Goal: Check status: Check status

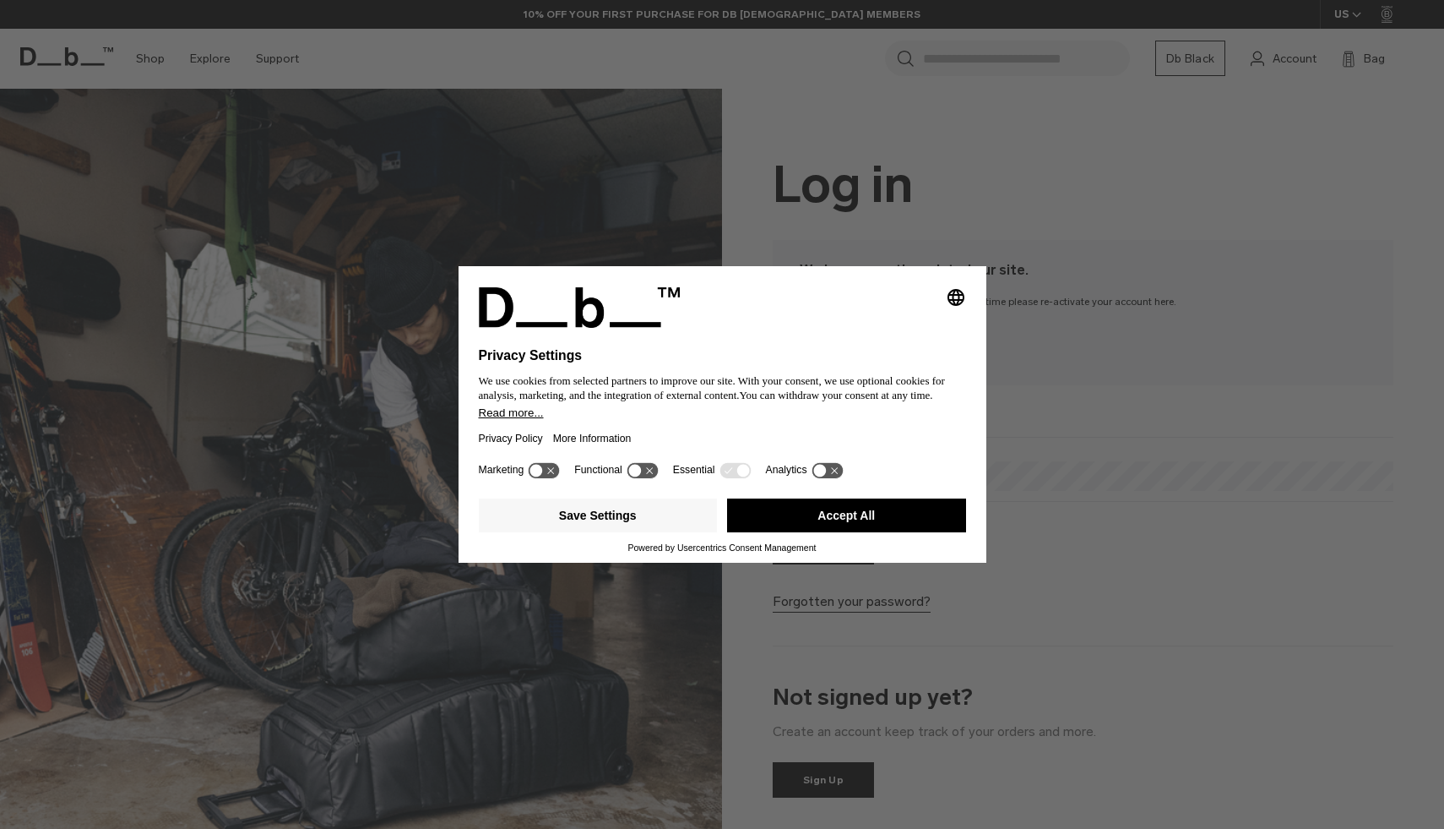
type input "**********"
click at [854, 514] on button "Accept All" at bounding box center [846, 515] width 239 height 34
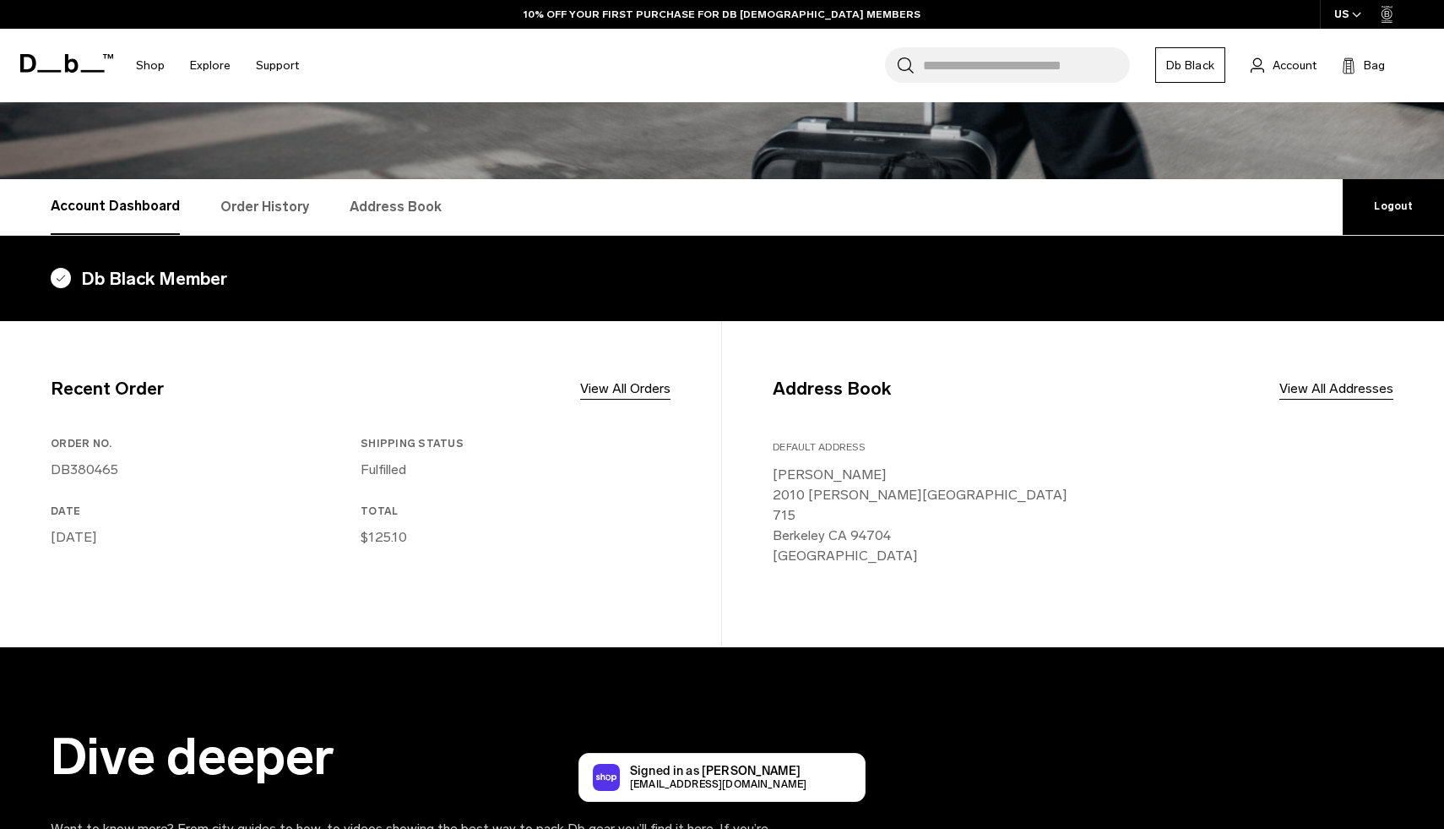
scroll to position [199, 0]
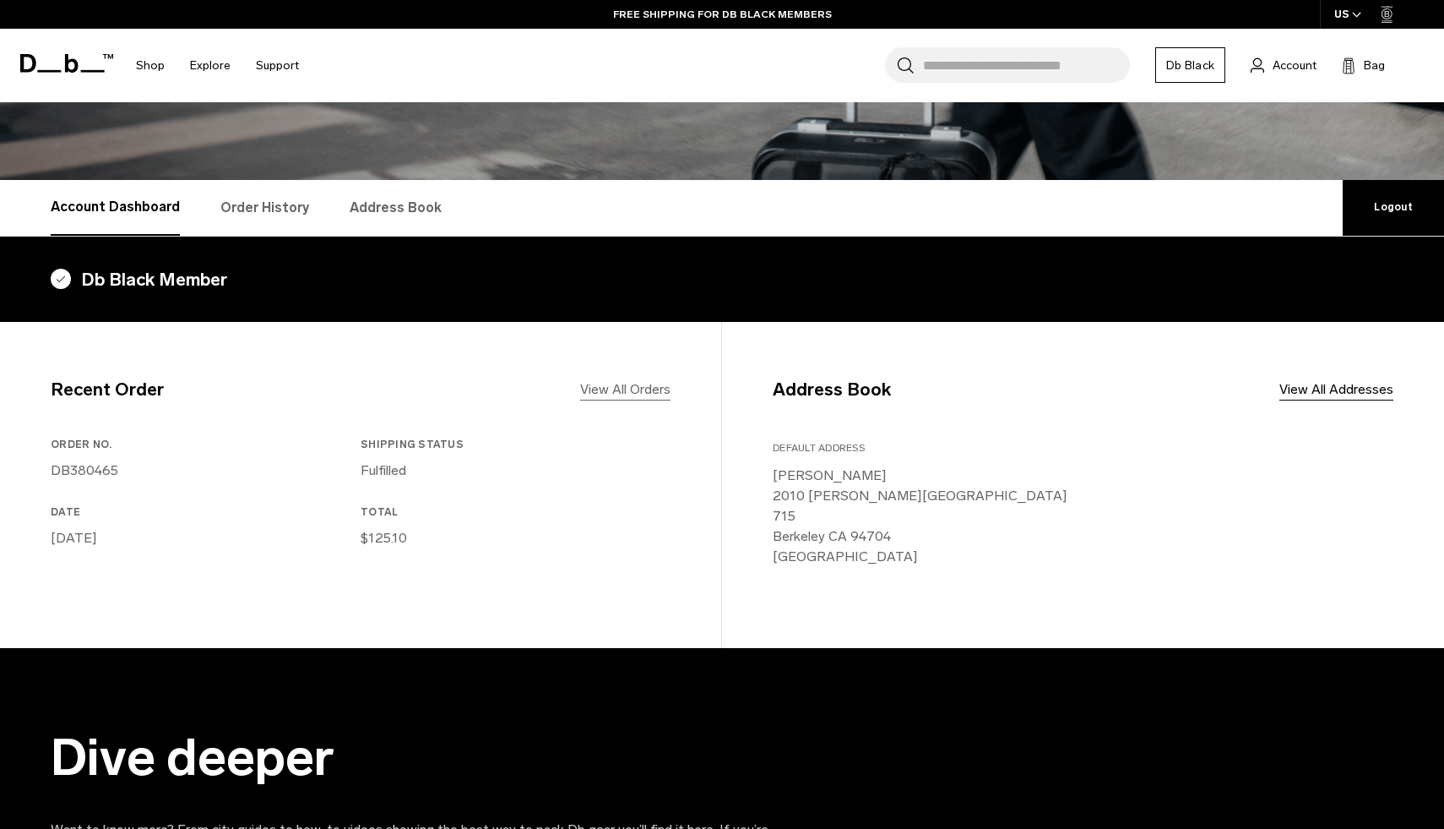
click at [611, 394] on link "View All Orders" at bounding box center [625, 389] width 90 height 20
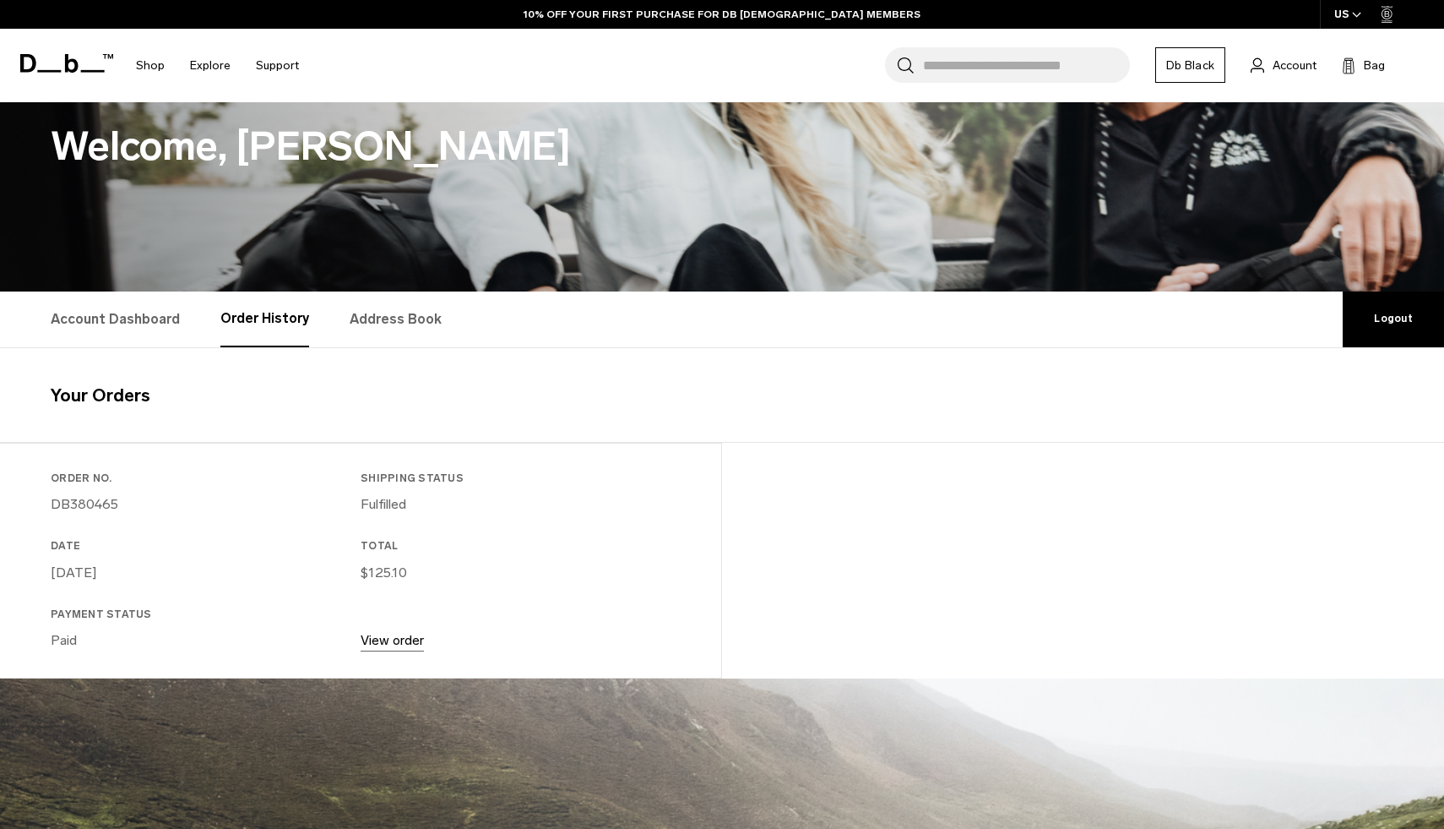
scroll to position [225, 0]
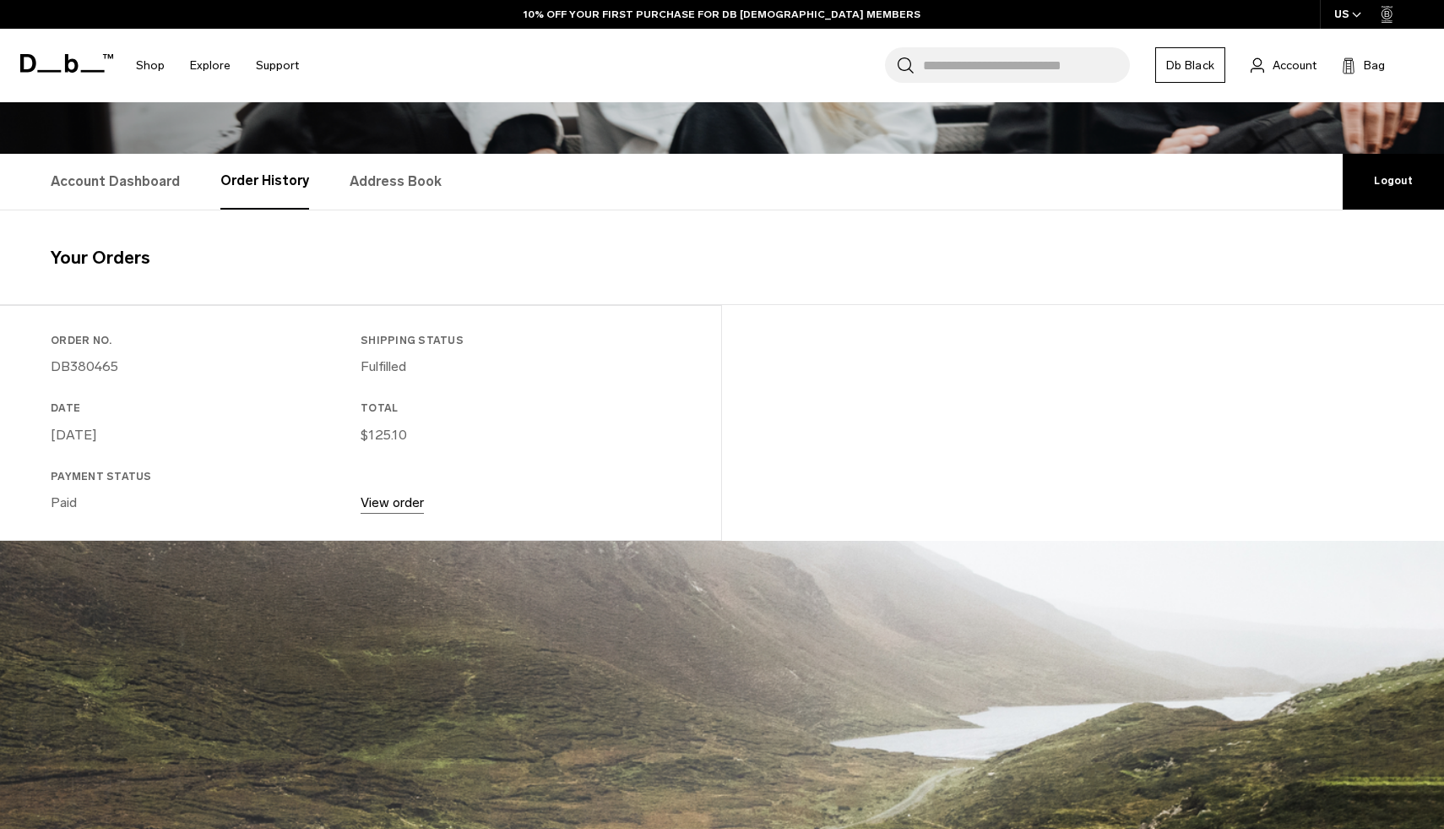
click at [364, 510] on link "View order" at bounding box center [392, 502] width 63 height 16
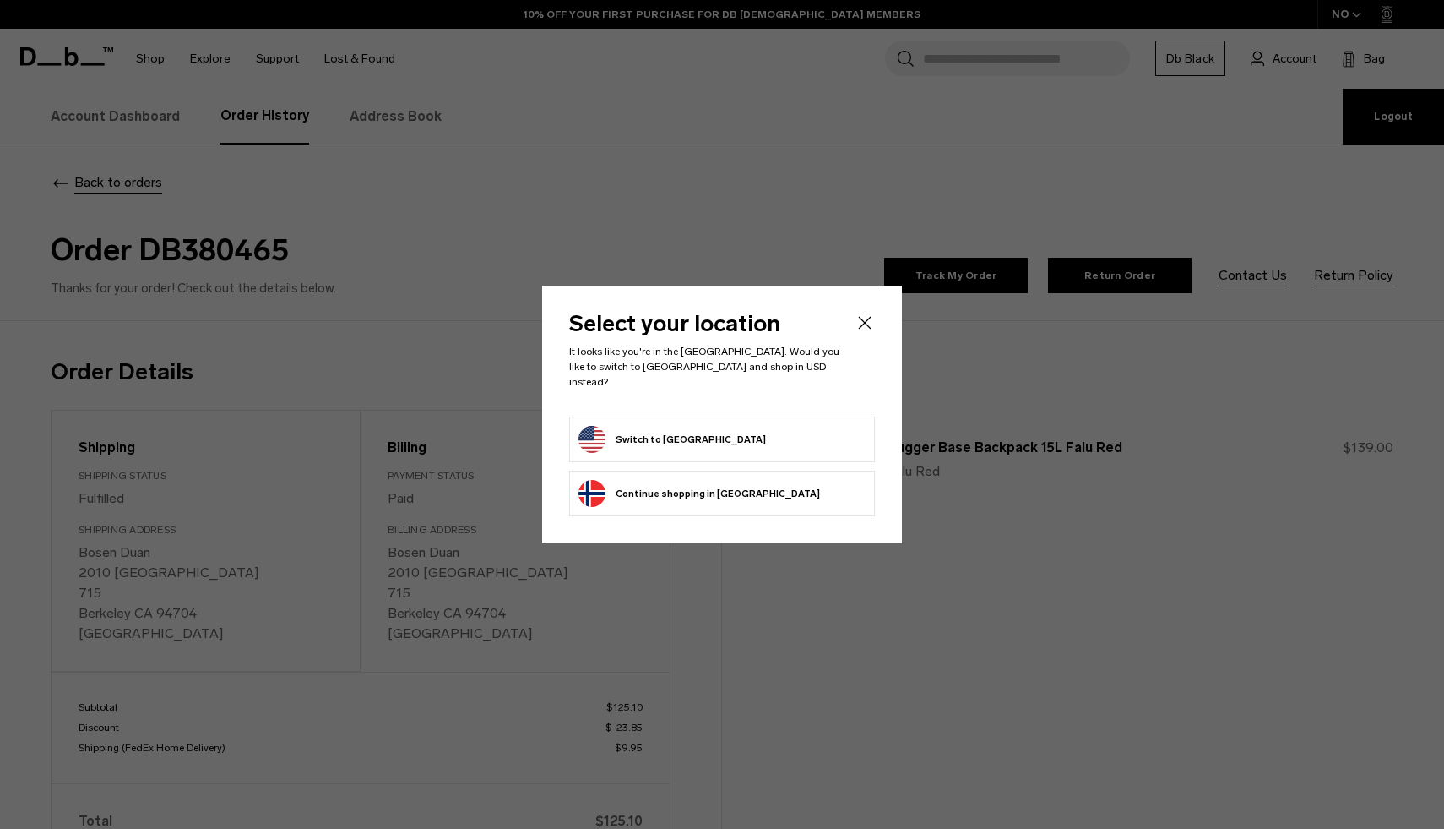
click at [779, 432] on form "Switch to United States" at bounding box center [722, 439] width 287 height 27
click at [866, 329] on icon "Close" at bounding box center [865, 322] width 13 height 13
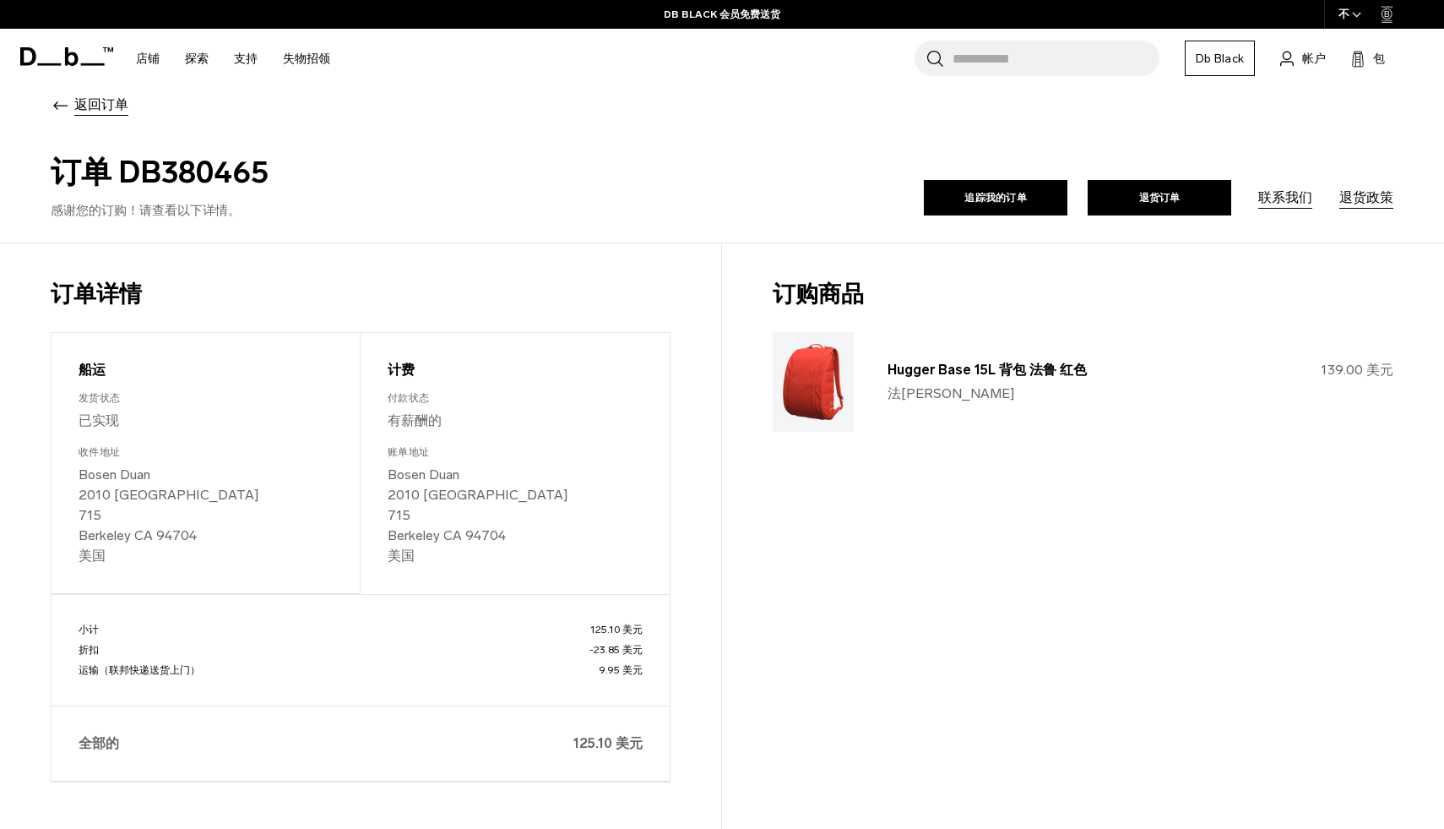
scroll to position [95, 0]
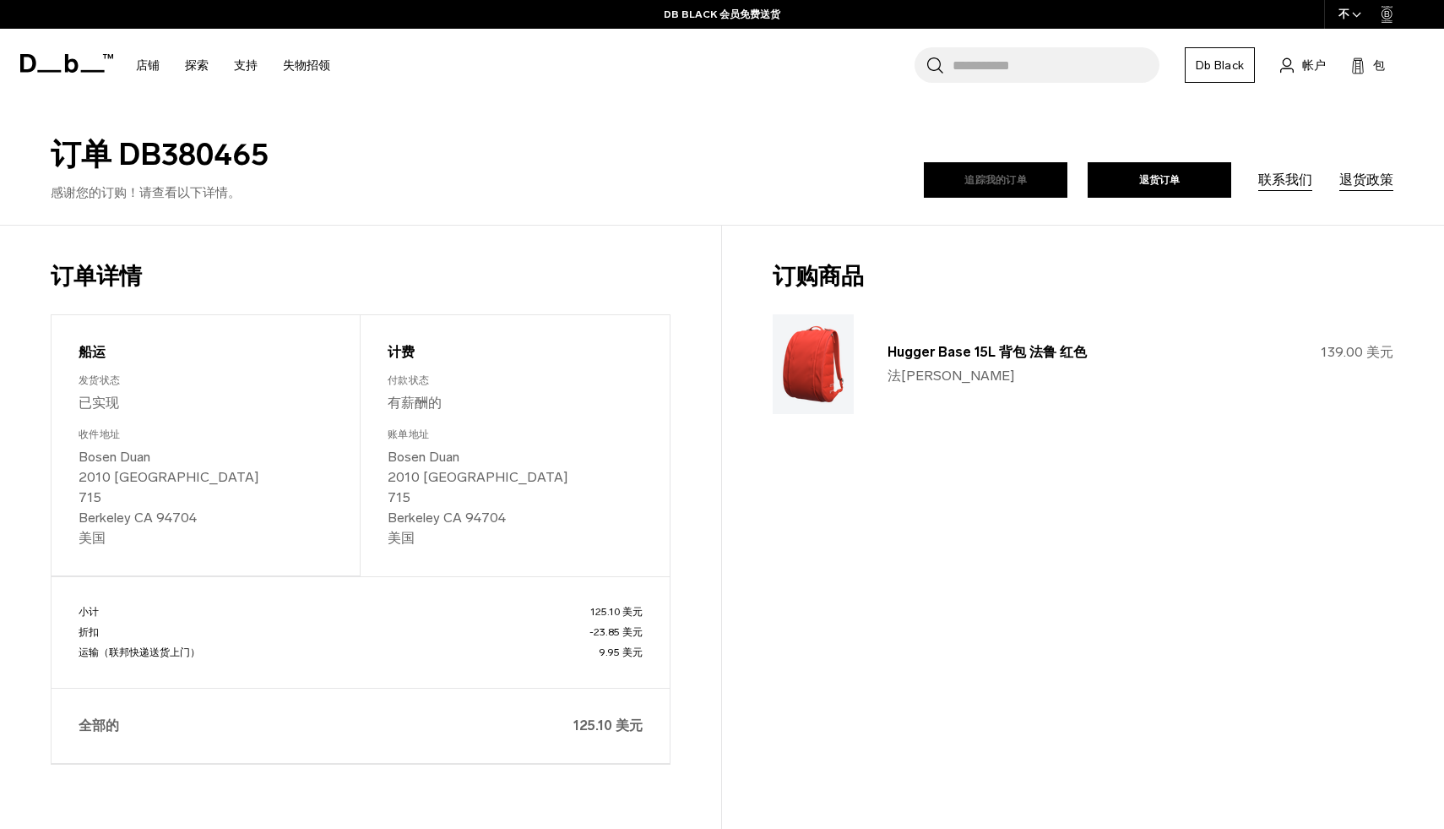
click at [1009, 177] on font "追踪我的订单" at bounding box center [996, 180] width 63 height 12
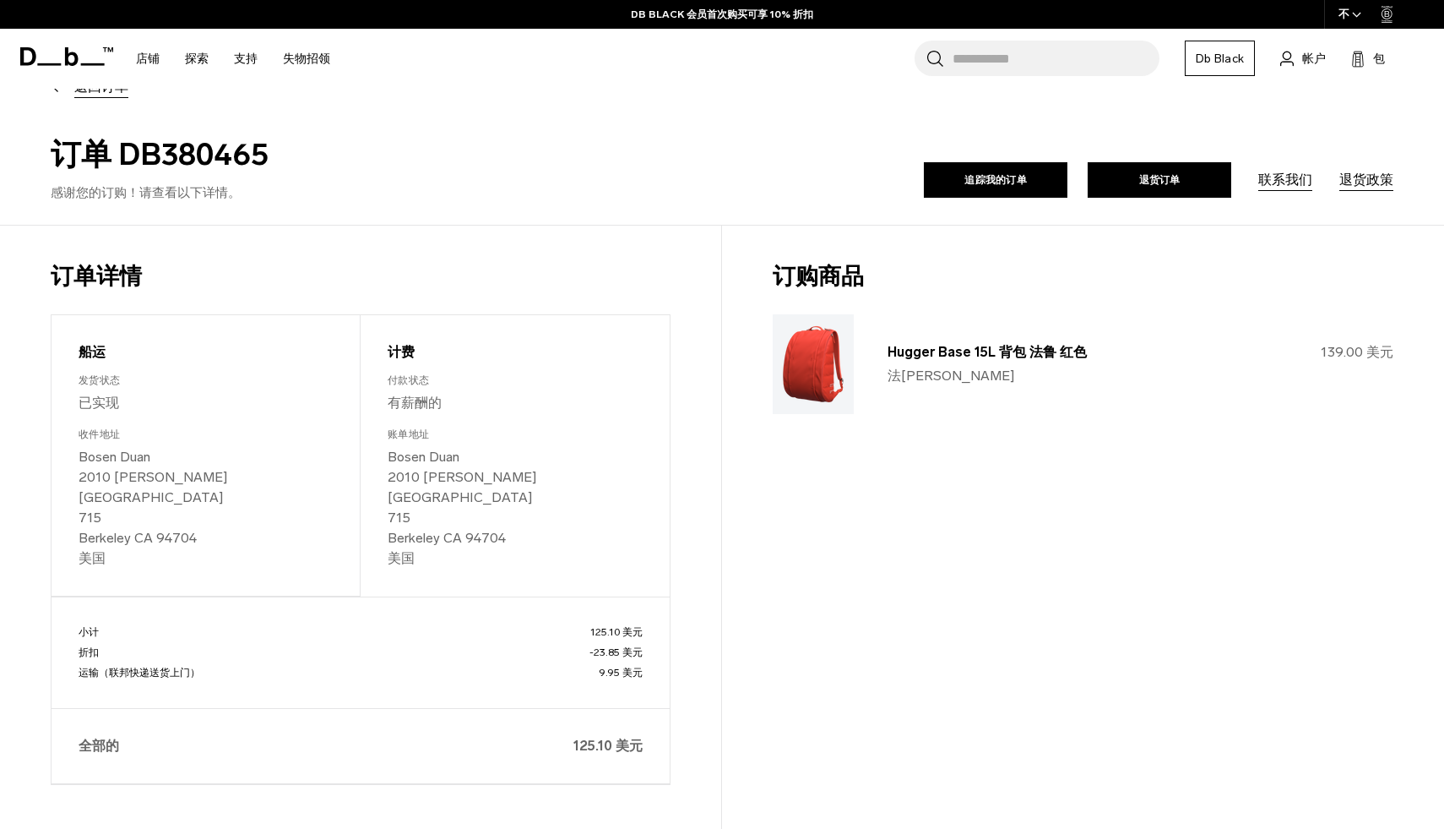
drag, startPoint x: 120, startPoint y: 158, endPoint x: 362, endPoint y: 162, distance: 241.6
click at [362, 162] on h2 "订单 DB380465" at bounding box center [383, 155] width 665 height 46
copy font "DB380465"
click at [939, 177] on link "追踪我的订单" at bounding box center [996, 179] width 144 height 35
